Goal: Register for event/course

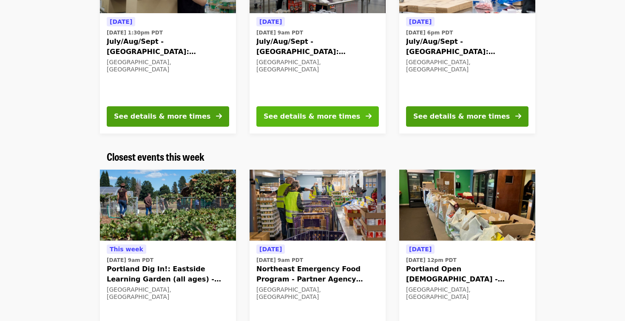
scroll to position [154, 0]
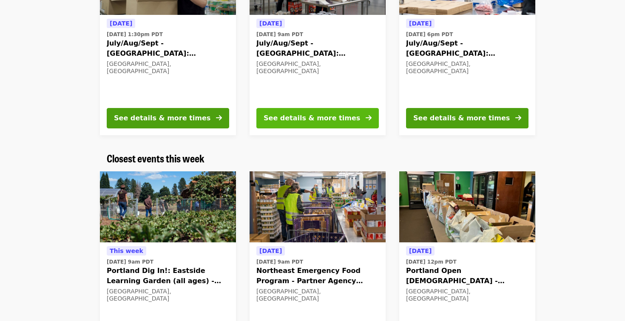
click at [316, 123] on button "See details & more times" at bounding box center [317, 118] width 122 height 20
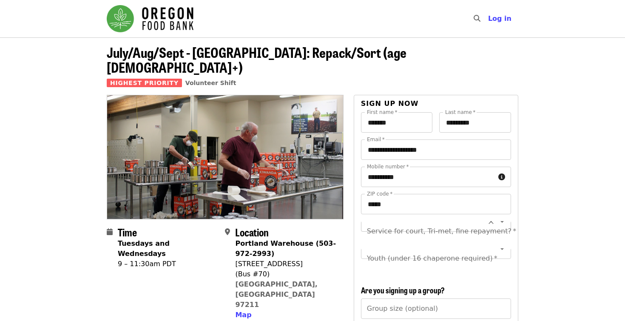
scroll to position [0, 0]
click at [431, 228] on div "Service for court, Tri-met, fine repayment?   * Service for court, Tri-met, fin…" at bounding box center [436, 248] width 150 height 54
click at [406, 221] on div "Service for court, Tri-met, fine repayment?   * Service for court, Tri-met, fin…" at bounding box center [436, 231] width 150 height 20
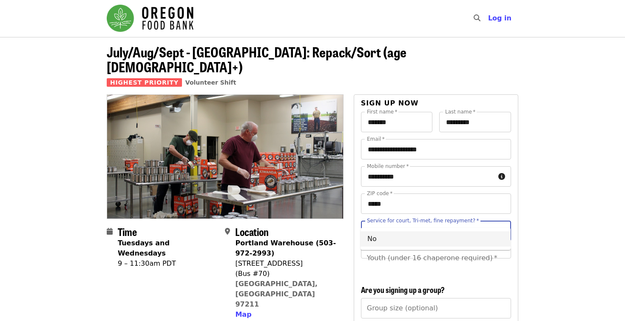
click at [369, 239] on li "No" at bounding box center [435, 238] width 150 height 15
click at [410, 248] on div "Youth (under 16 chaperone required) *" at bounding box center [436, 258] width 150 height 20
type input "**"
type input "***"
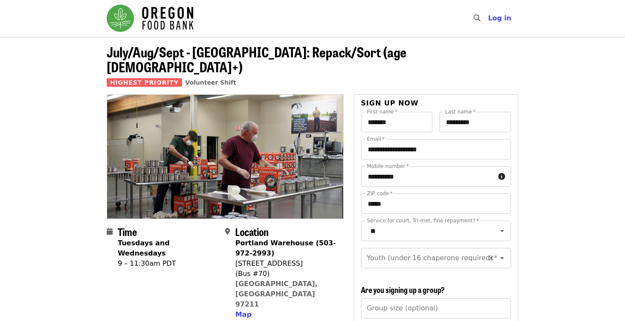
click at [430, 250] on input "Youth (under 16 chaperone required)   *" at bounding box center [426, 258] width 116 height 16
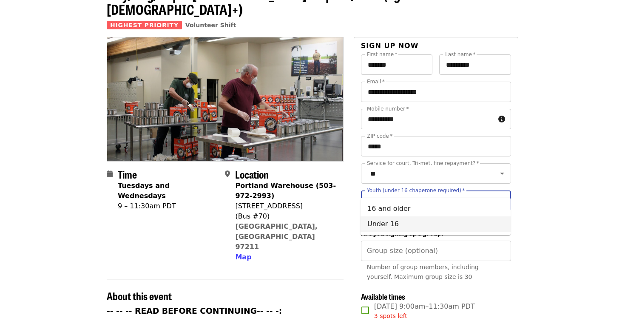
scroll to position [59, 0]
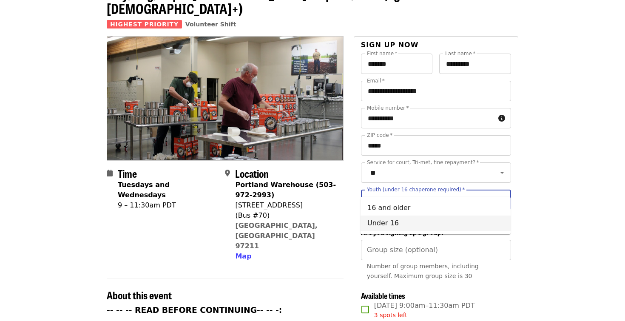
click at [382, 221] on li "Under 16" at bounding box center [435, 222] width 150 height 15
type input "********"
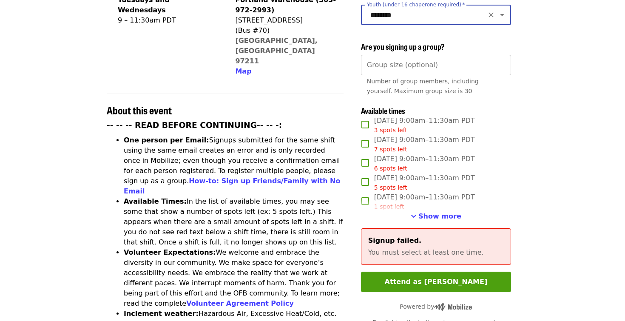
scroll to position [285, 0]
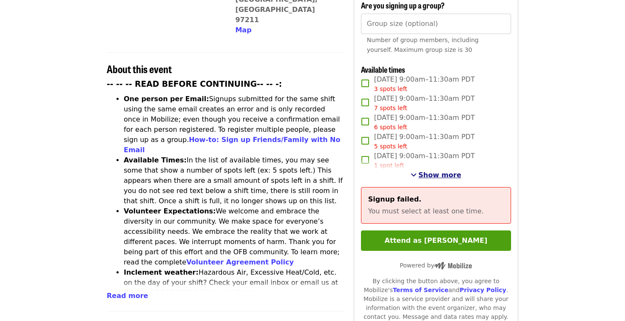
click at [429, 171] on span "Show more" at bounding box center [439, 175] width 43 height 8
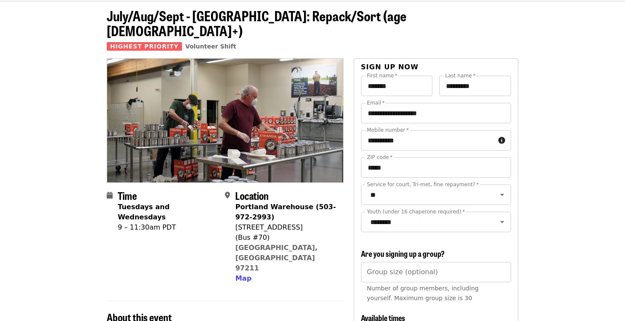
scroll to position [0, 0]
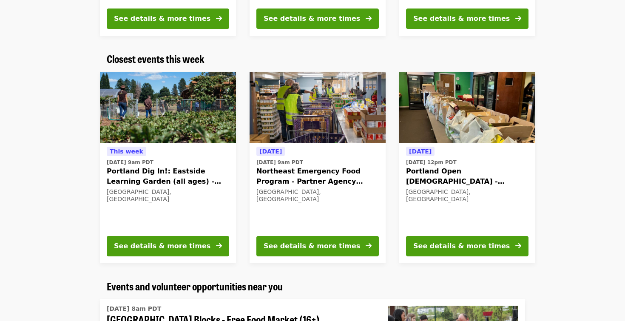
scroll to position [256, 0]
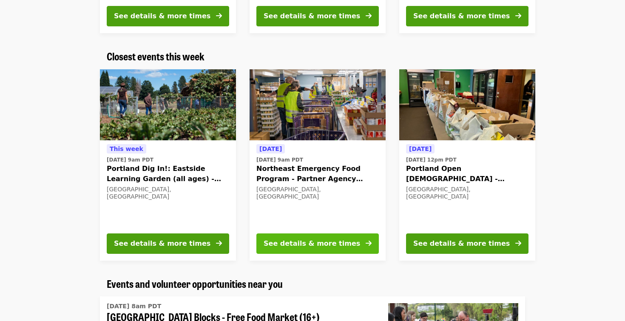
click at [317, 247] on div "See details & more times" at bounding box center [311, 243] width 96 height 10
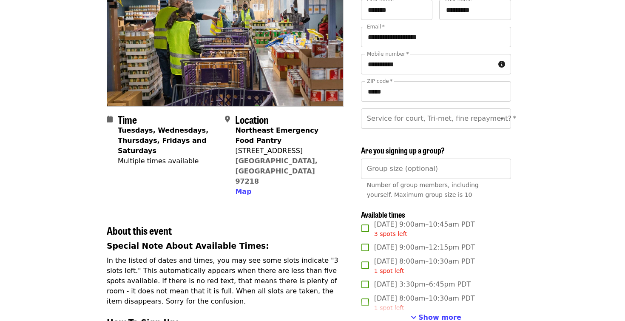
scroll to position [155, 0]
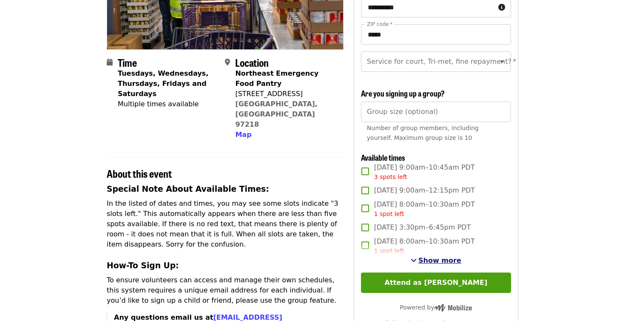
click at [436, 260] on span "Show more" at bounding box center [439, 260] width 43 height 8
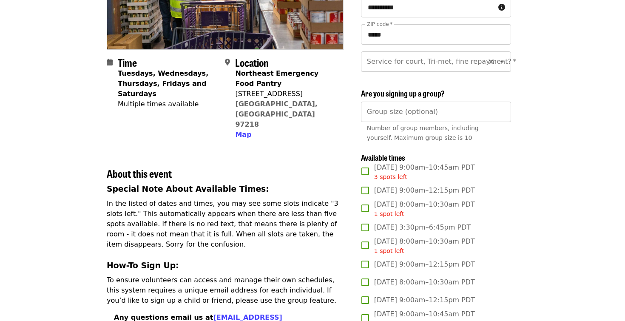
click at [405, 62] on input "Service for court, Tri-met, fine repayment?   *" at bounding box center [426, 62] width 116 height 16
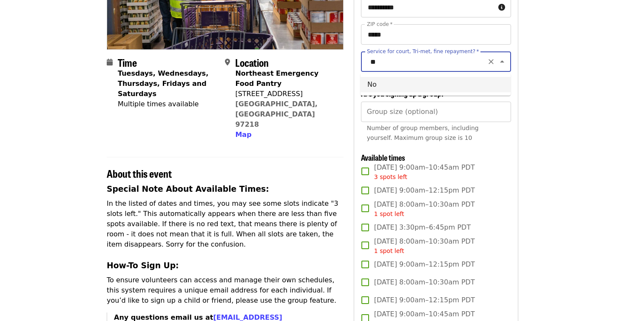
click at [375, 88] on li "No" at bounding box center [435, 84] width 150 height 15
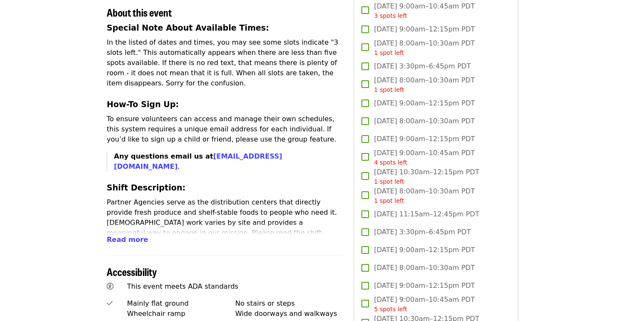
scroll to position [383, 0]
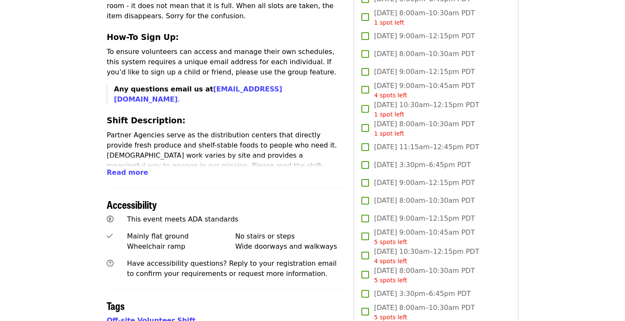
type input "**"
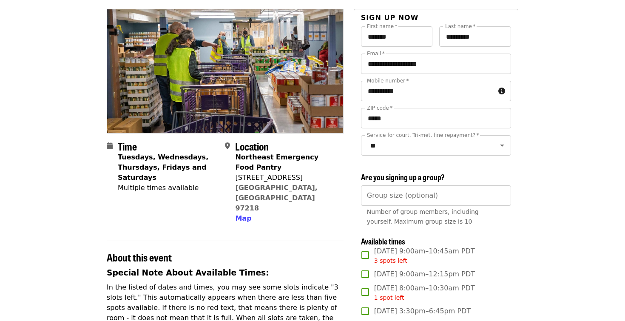
scroll to position [0, 0]
